Goal: Find contact information: Find contact information

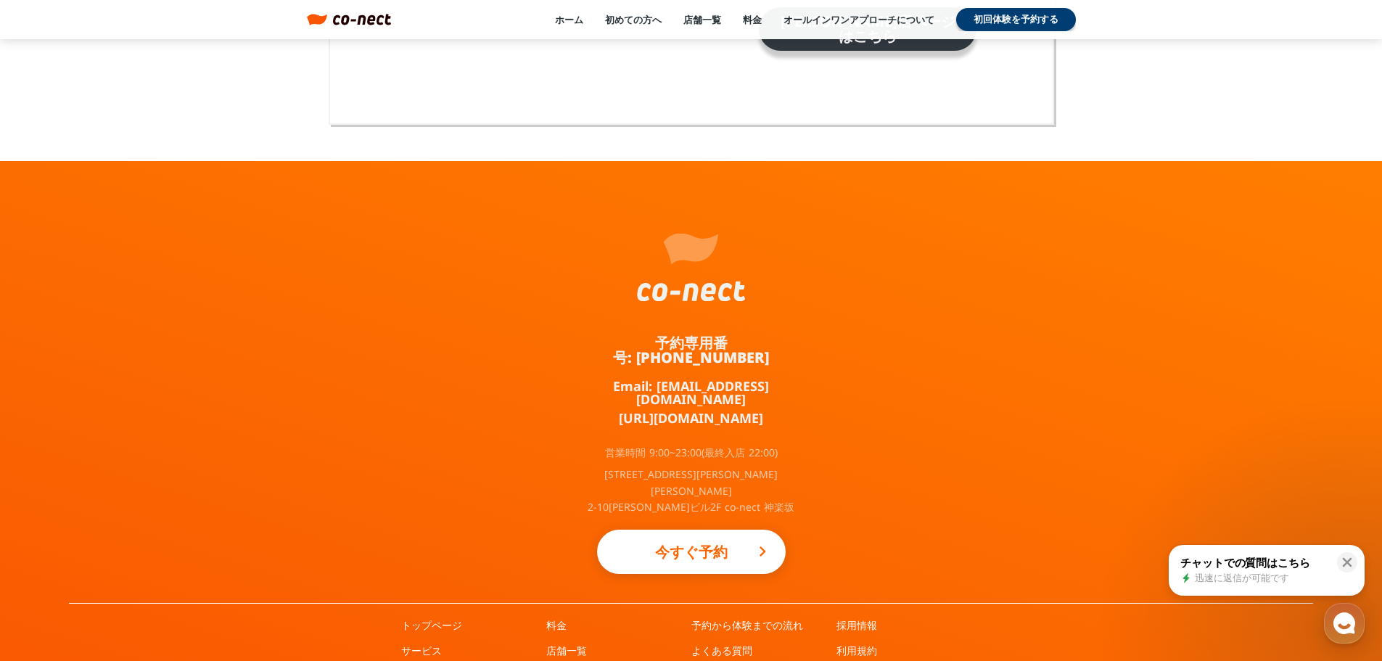
scroll to position [9523, 0]
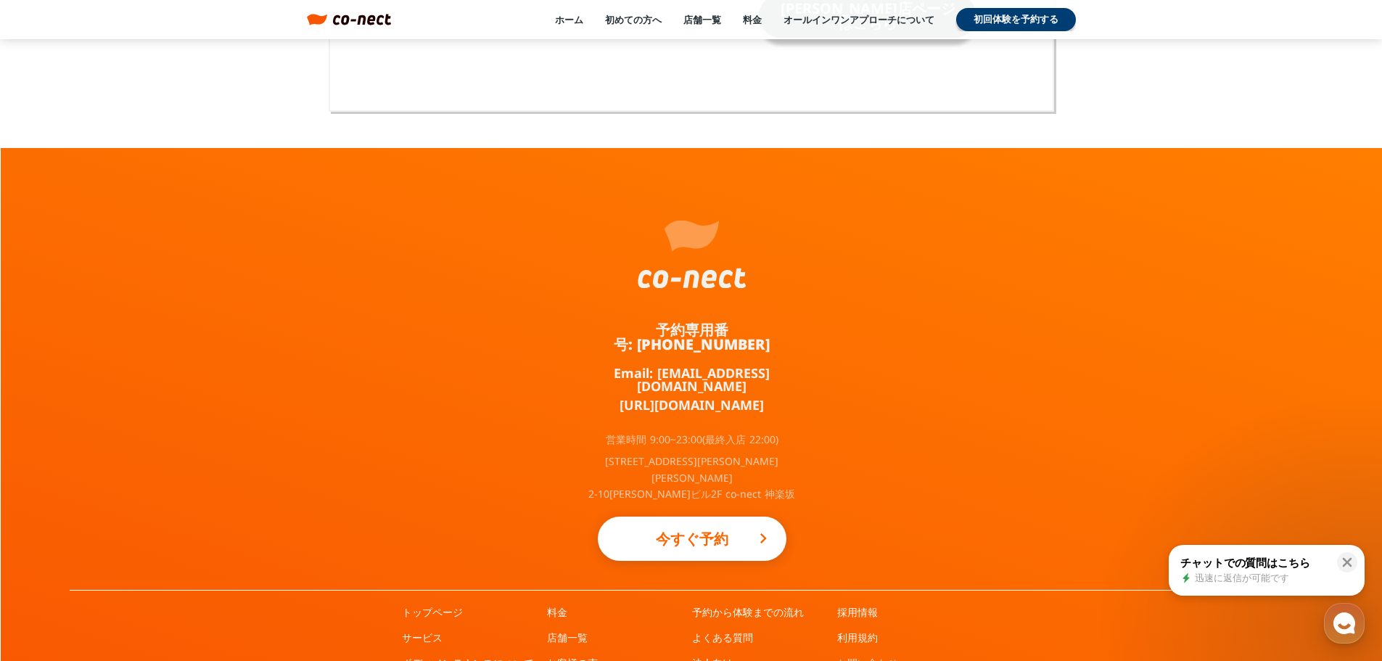
click at [873, 656] on link "お問い合わせ" at bounding box center [867, 663] width 61 height 15
